Goal: Navigation & Orientation: Find specific page/section

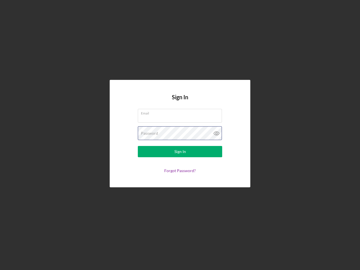
click at [180, 135] on div "Password" at bounding box center [180, 133] width 84 height 14
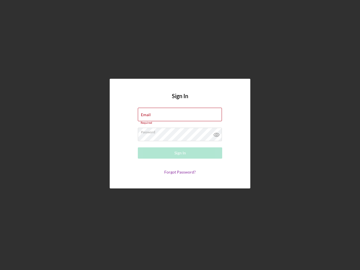
click at [216, 133] on icon at bounding box center [216, 135] width 14 height 14
